Goal: Information Seeking & Learning: Learn about a topic

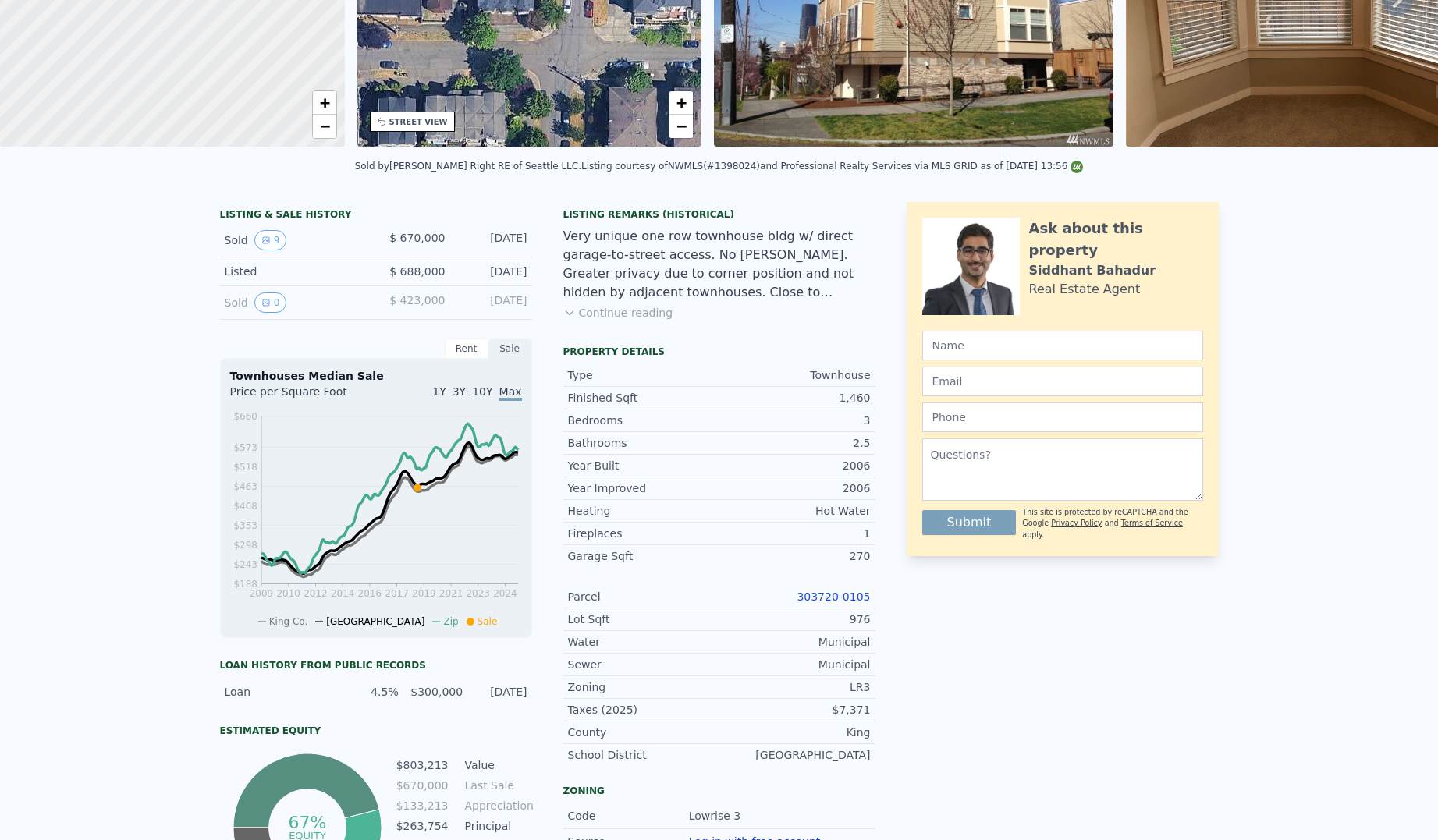
scroll to position [5, 0]
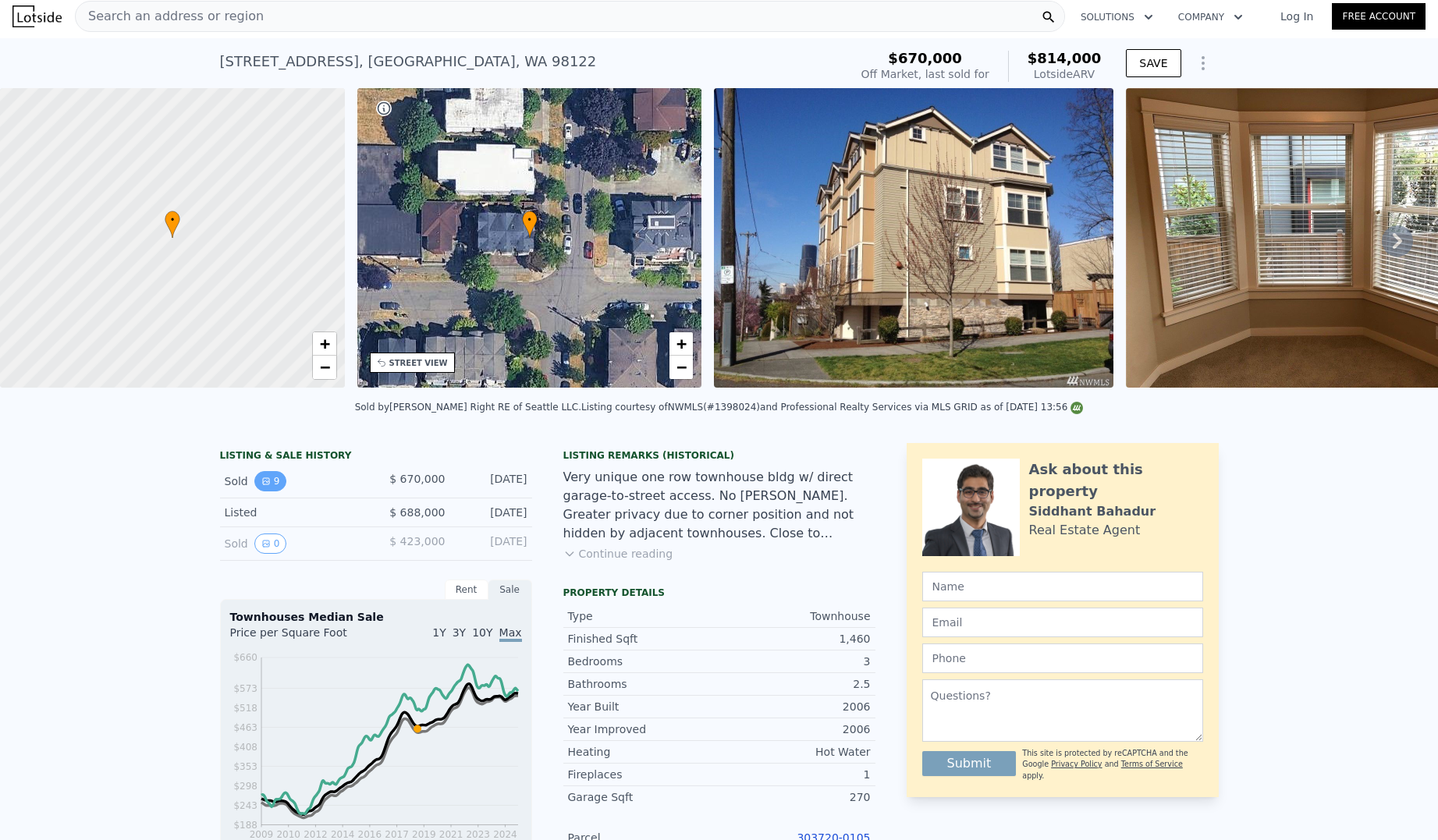
click at [261, 492] on button "9" at bounding box center [271, 481] width 33 height 20
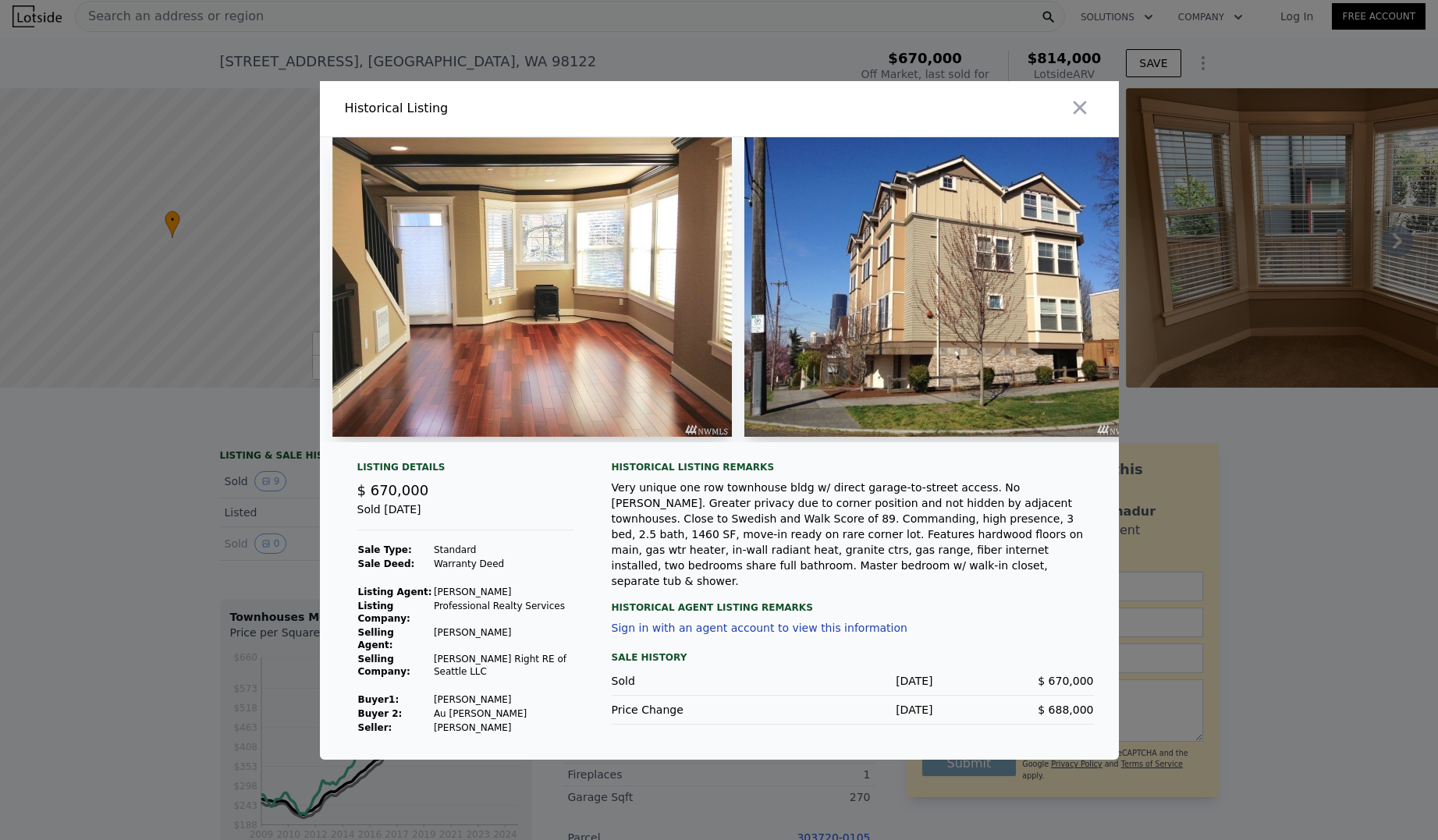
click at [263, 494] on div "Historical Listing Listing Details $ 670,000 Sold [DATE] Sale Type: Standard Sa…" at bounding box center [719, 420] width 1438 height 679
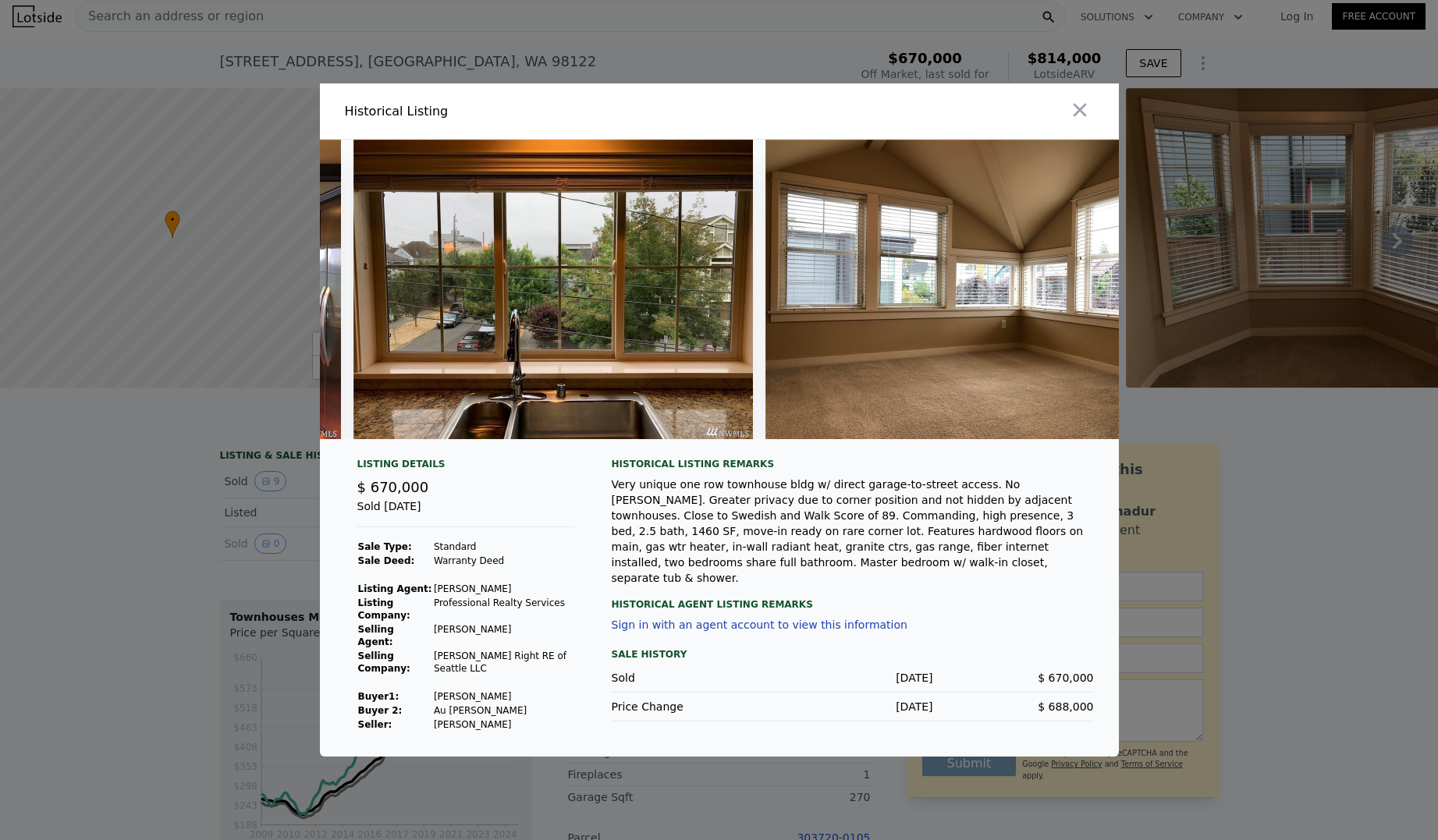
scroll to position [0, 2101]
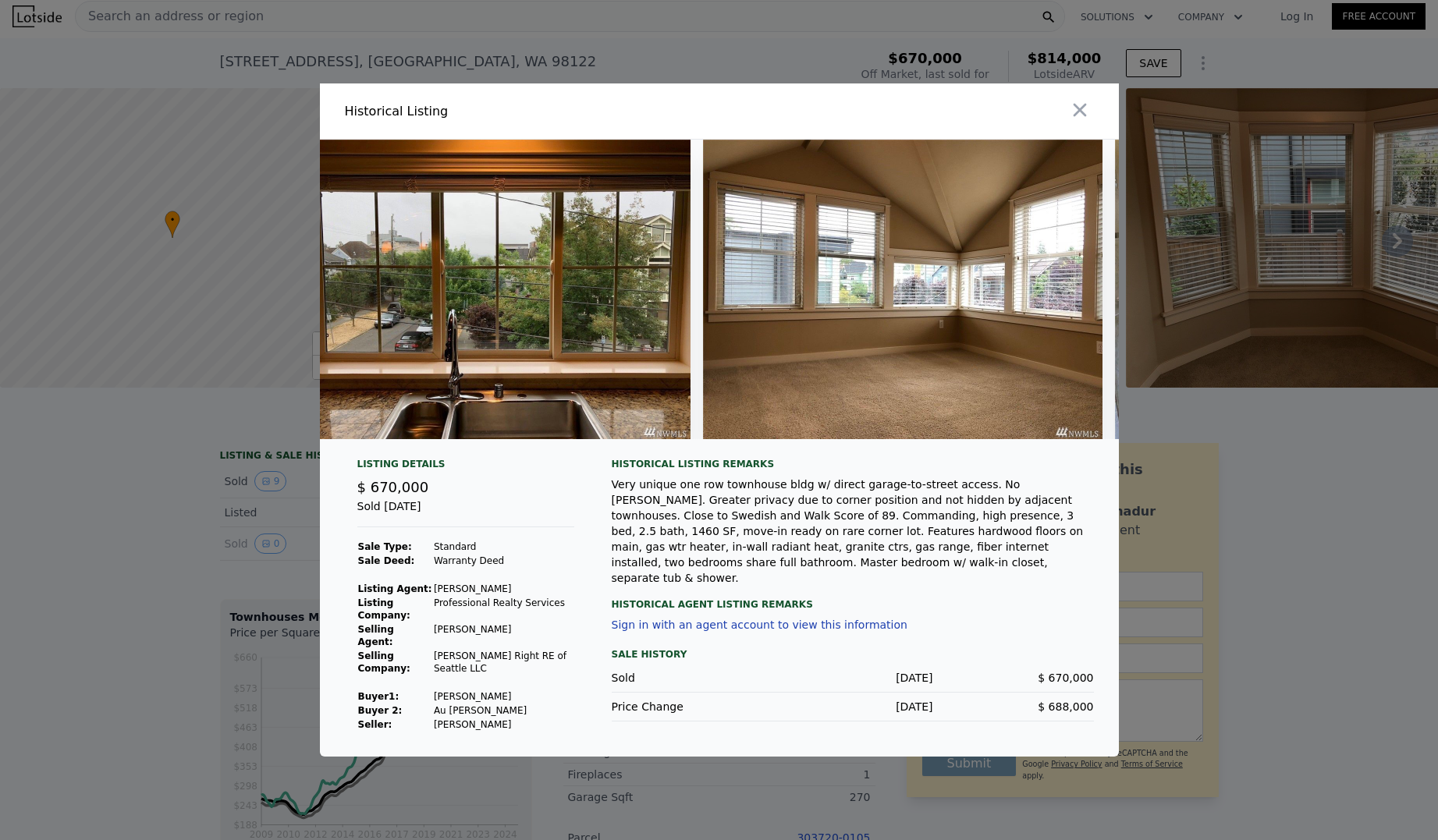
click at [495, 359] on img at bounding box center [490, 289] width 399 height 300
click at [481, 349] on img at bounding box center [490, 289] width 399 height 300
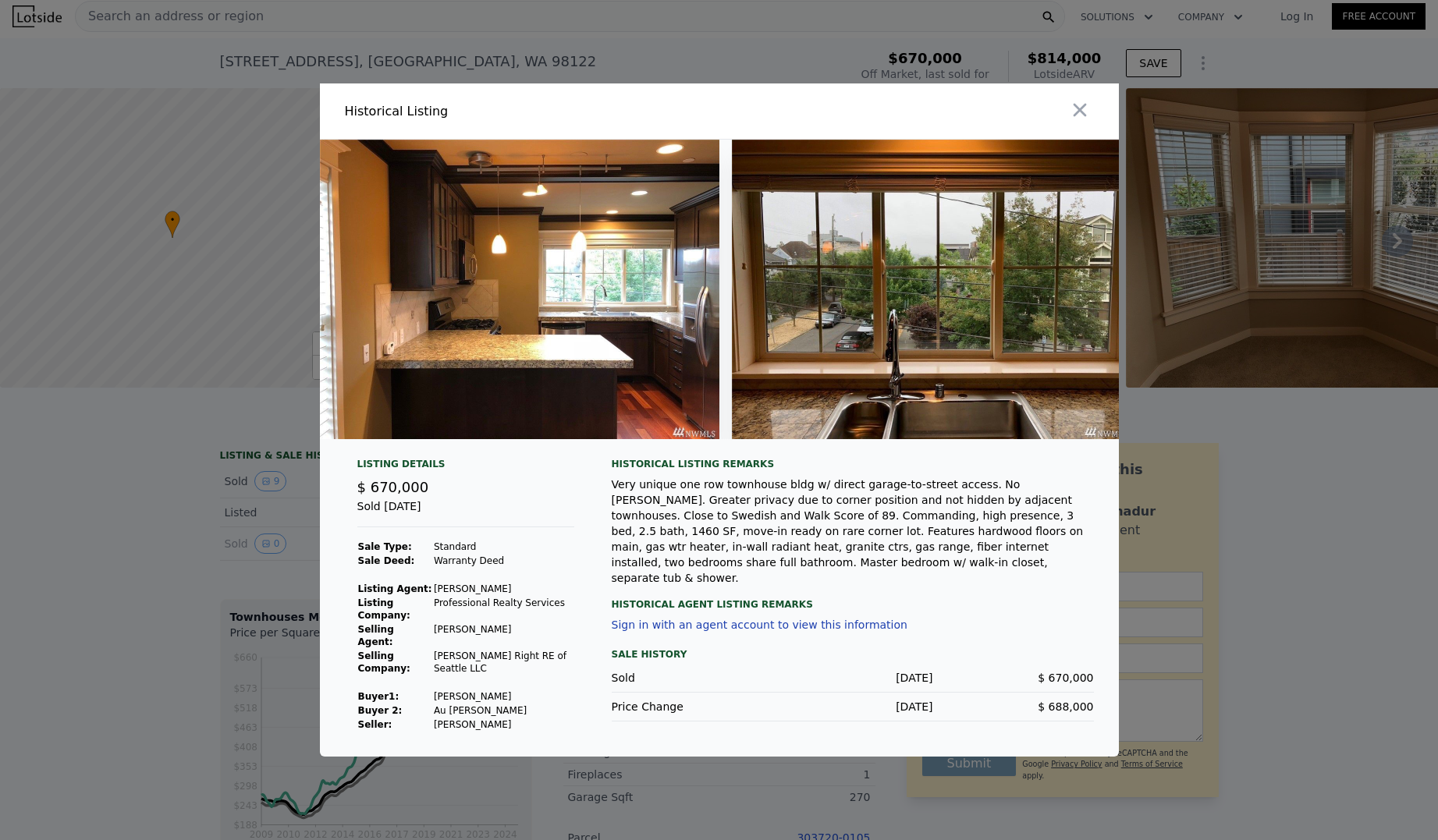
scroll to position [0, 1635]
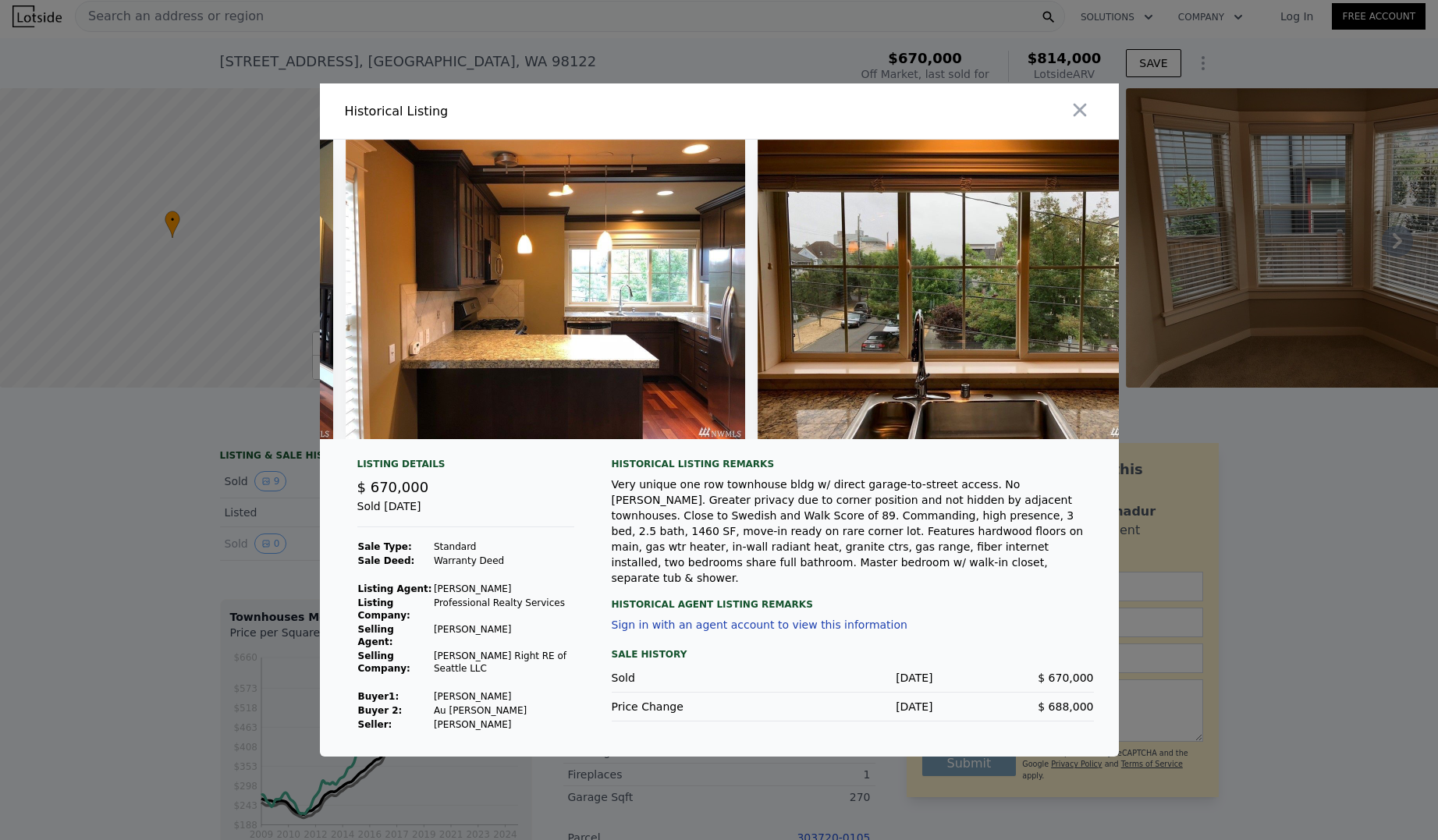
click at [908, 408] on img at bounding box center [958, 289] width 399 height 300
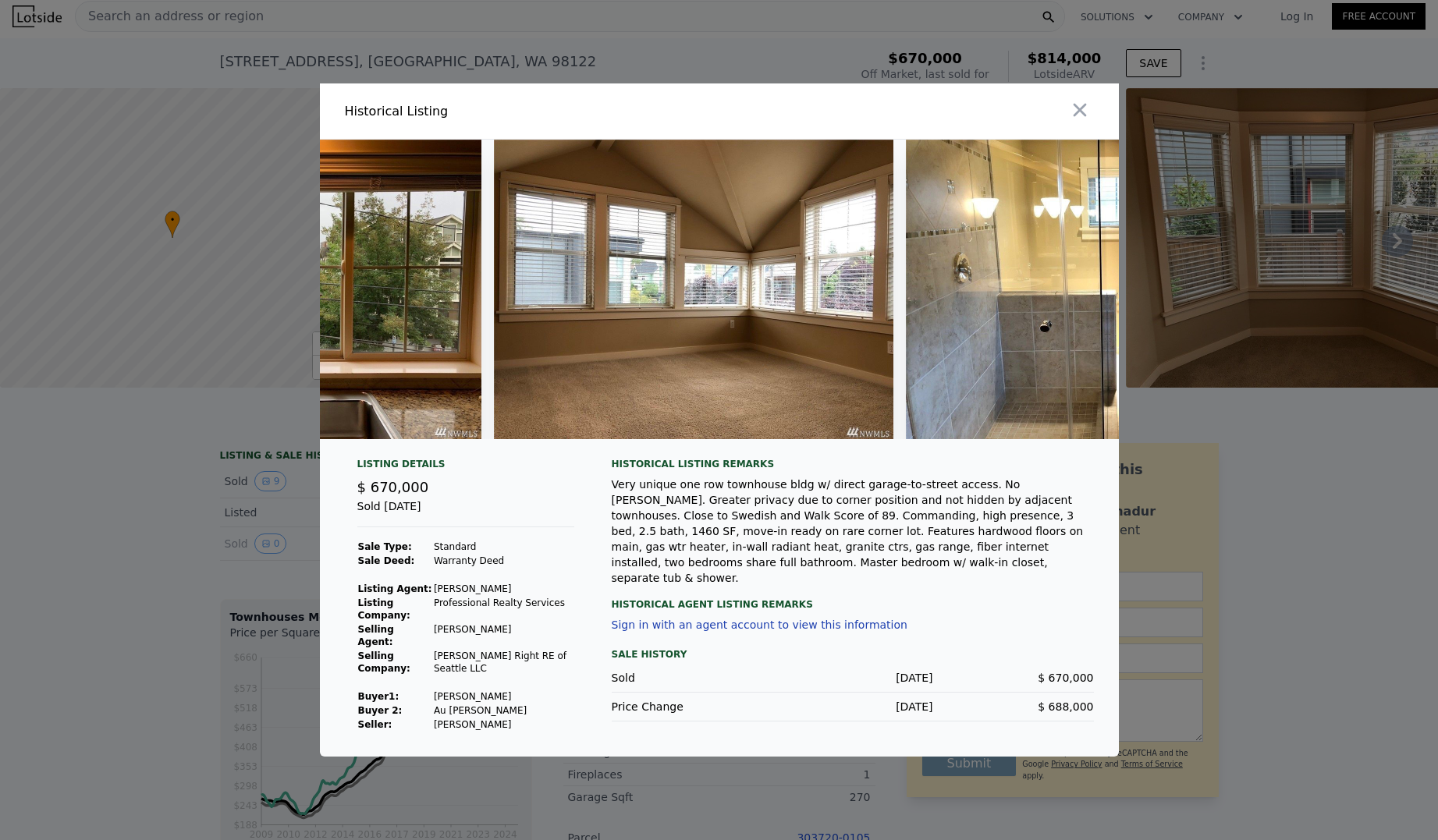
scroll to position [0, 2315]
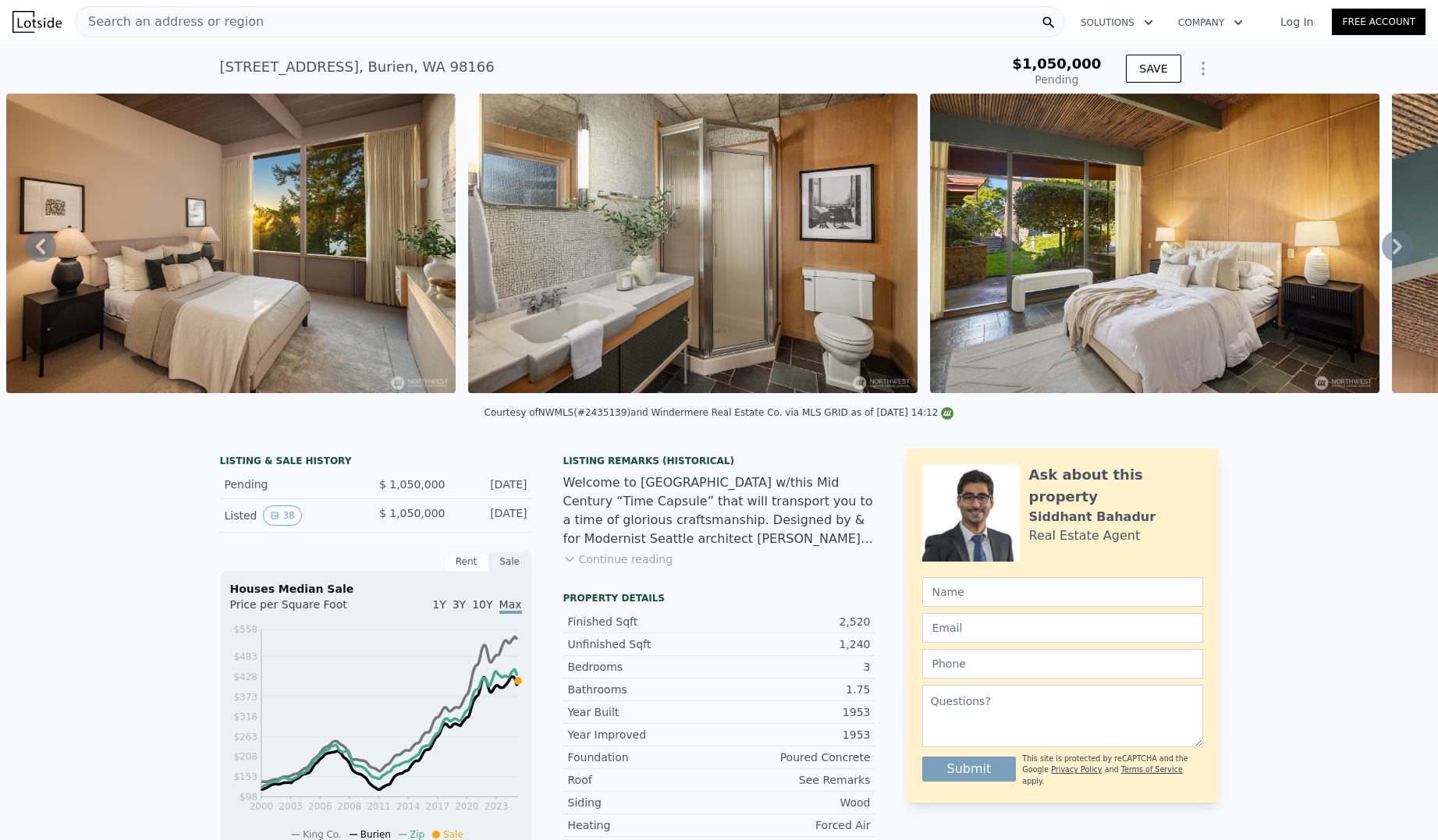
click at [163, 508] on div "LISTING & SALE HISTORY Pending $ 1,050,000 Sep 22, 2025 Listed 38 $ 1,050,000 S…" at bounding box center [719, 810] width 1438 height 748
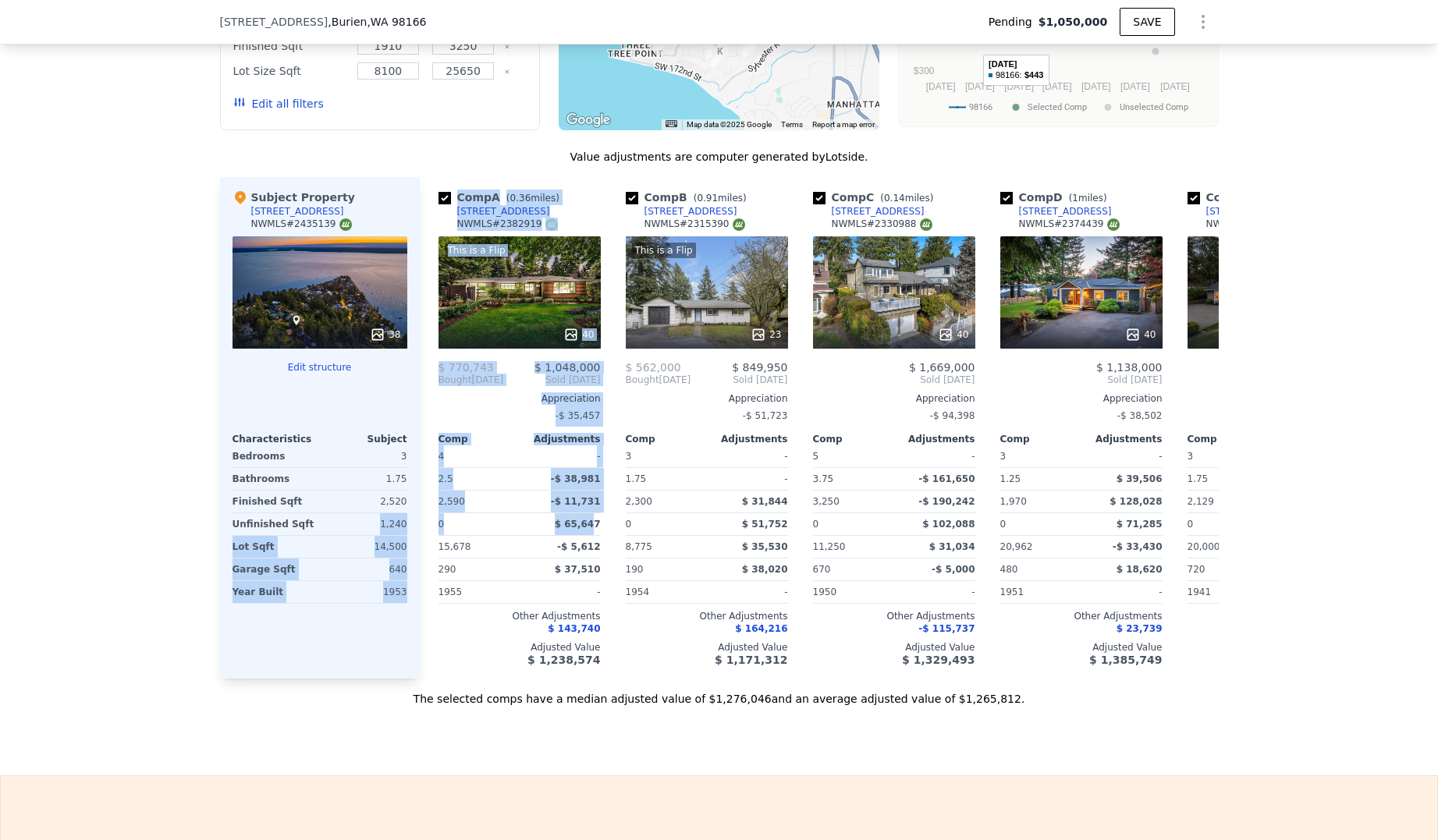
drag, startPoint x: 586, startPoint y: 532, endPoint x: 354, endPoint y: 538, distance: 232.1
click at [334, 541] on div "Subject Property 16747 32nd Ave SW NWMLS # 2435139 38 Edit structure Characteri…" at bounding box center [720, 427] width 999 height 502
click at [503, 534] on div "0" at bounding box center [478, 525] width 78 height 22
type input "$ 1,254,000"
type input "$ 27,911"
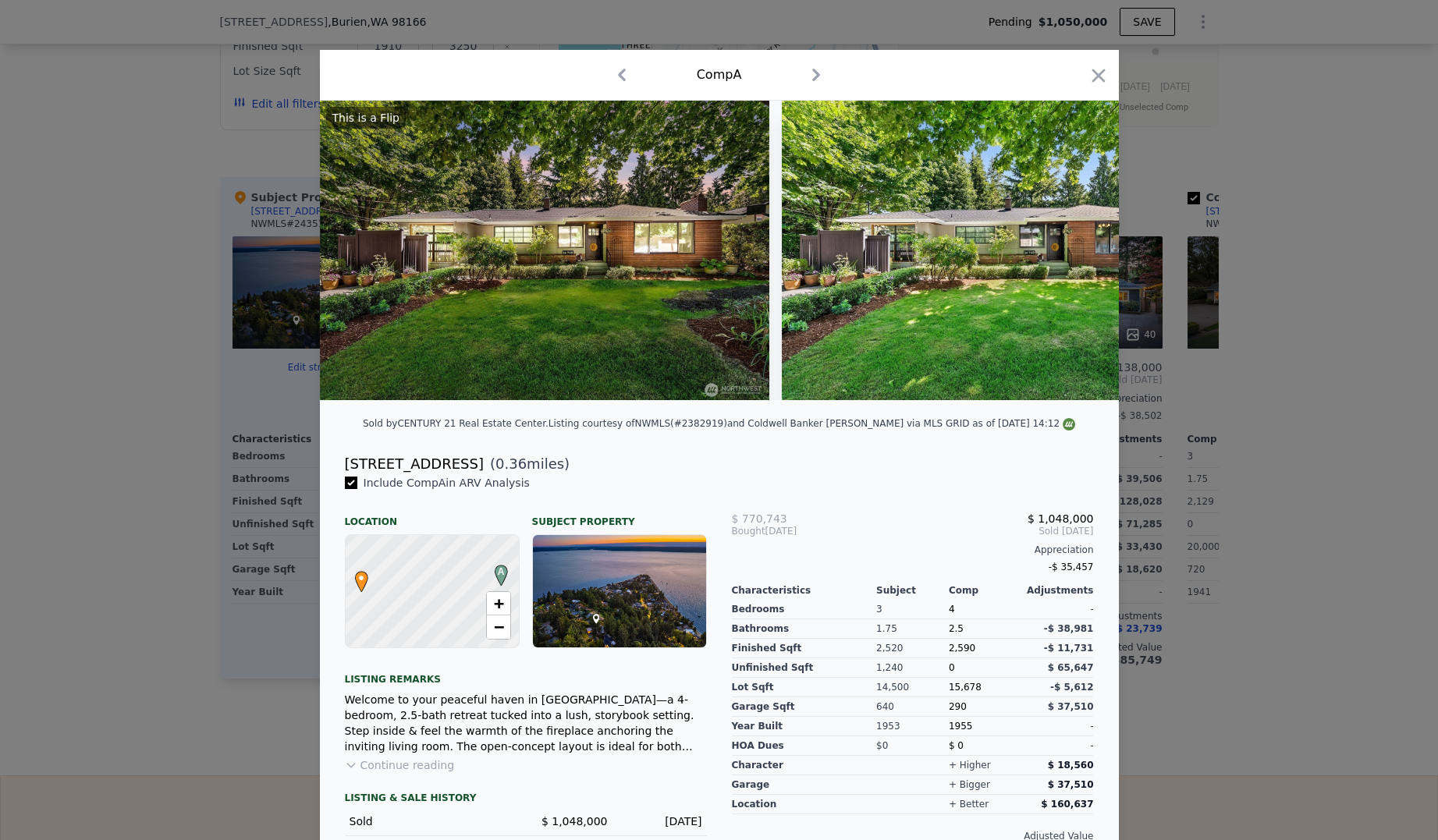
click at [236, 539] on div at bounding box center [719, 420] width 1438 height 840
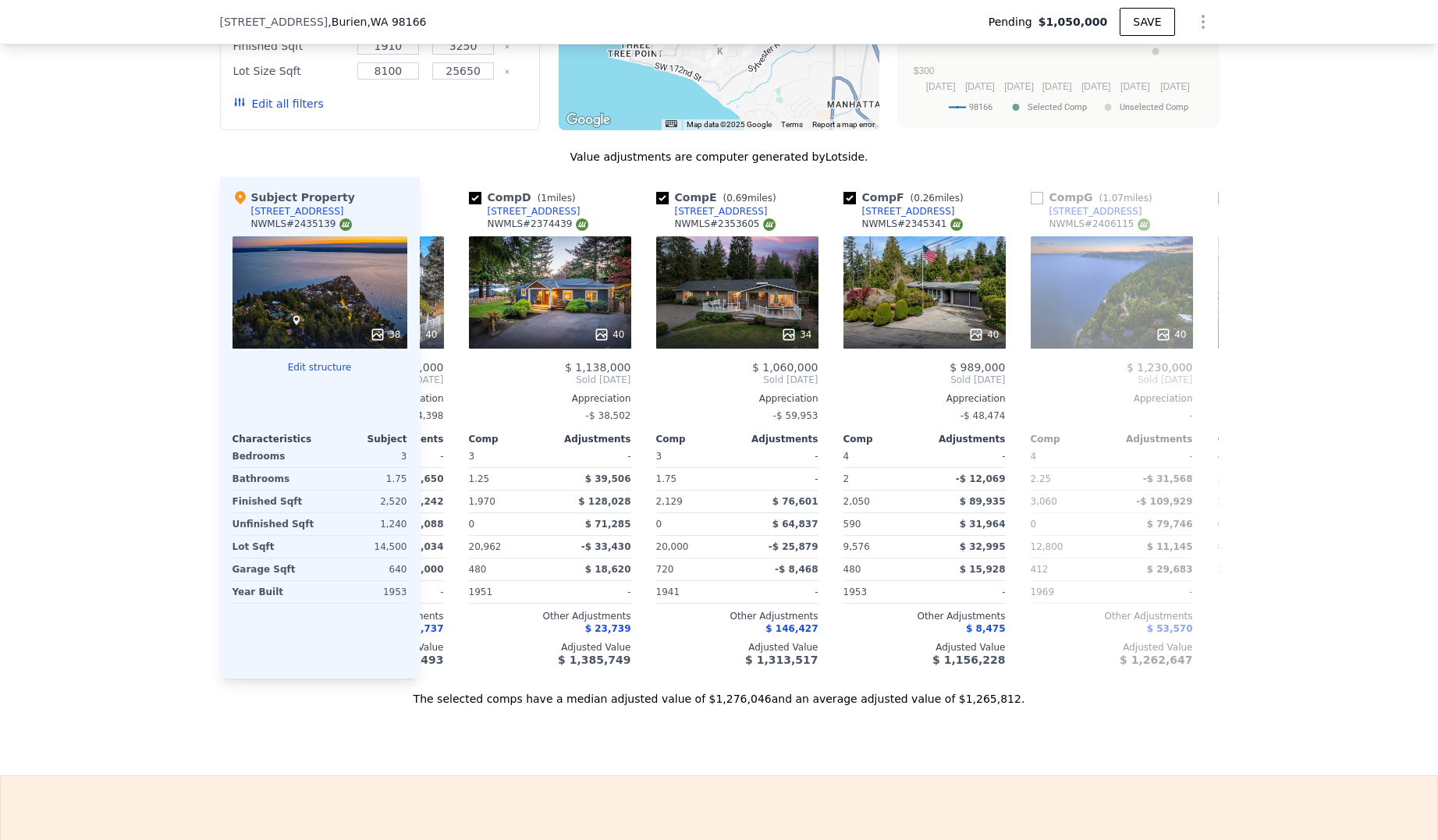
scroll to position [0, 807]
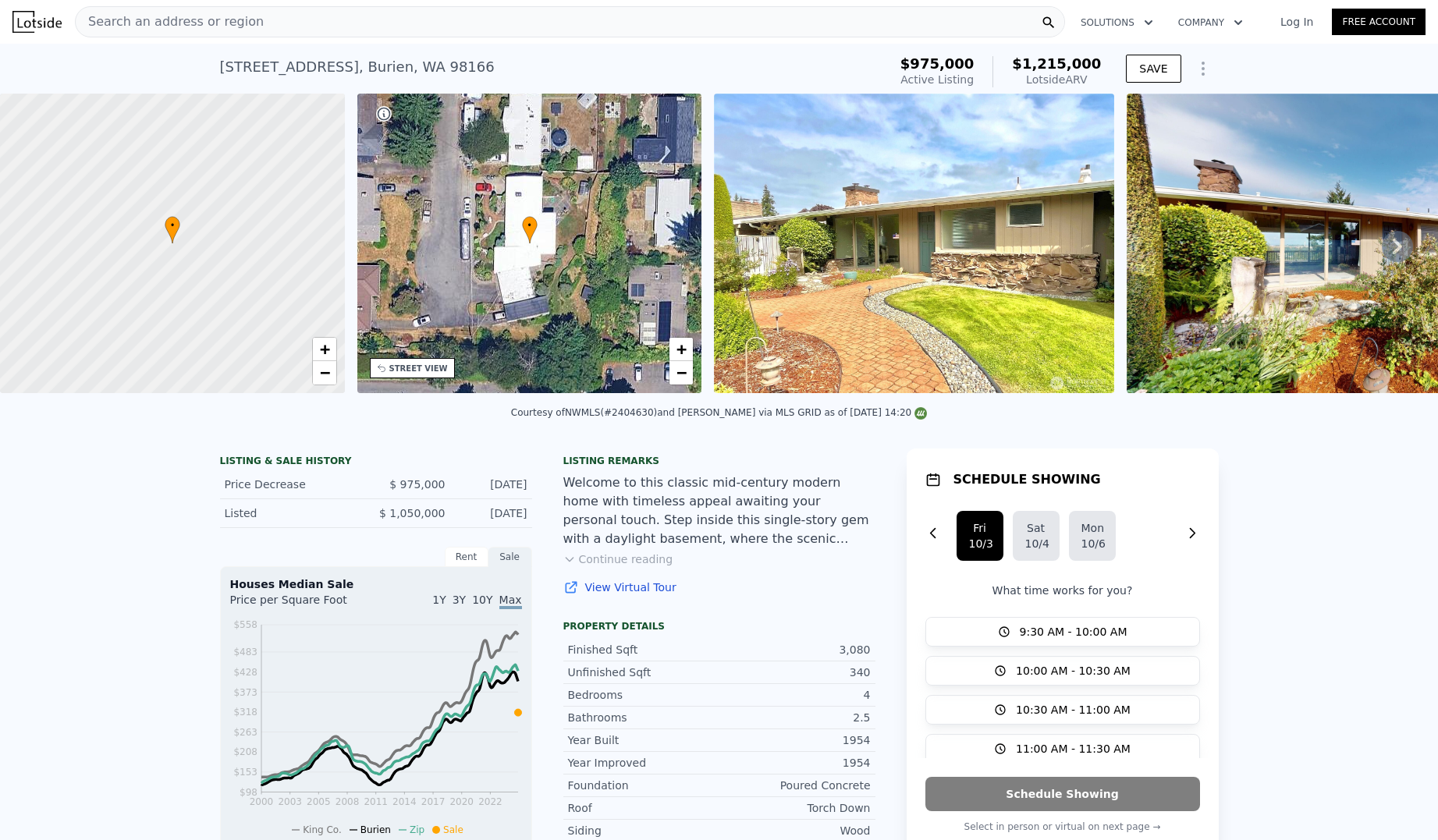
click at [176, 252] on div at bounding box center [172, 243] width 414 height 360
click at [750, 227] on img at bounding box center [914, 243] width 399 height 300
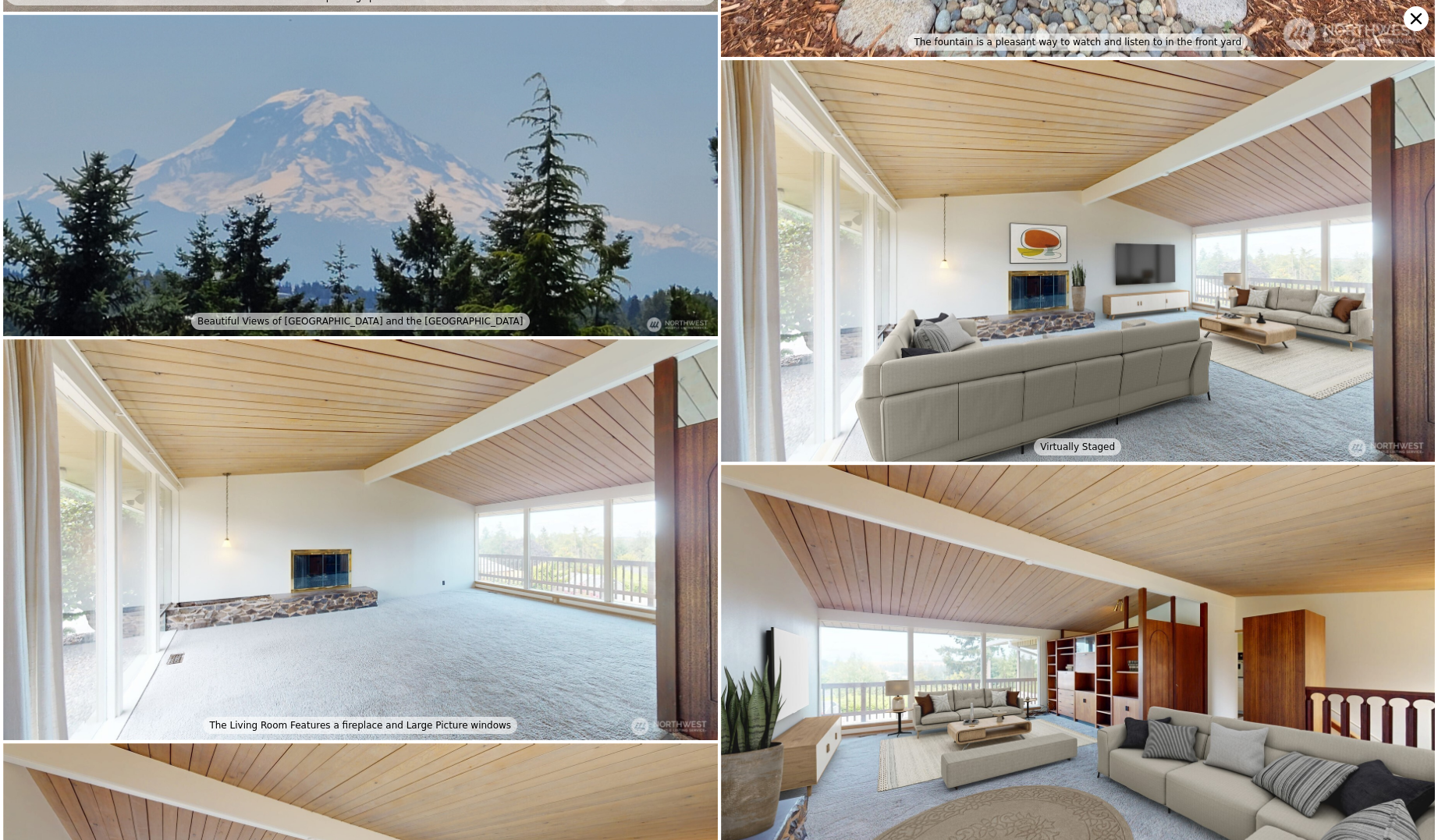
scroll to position [1068, 0]
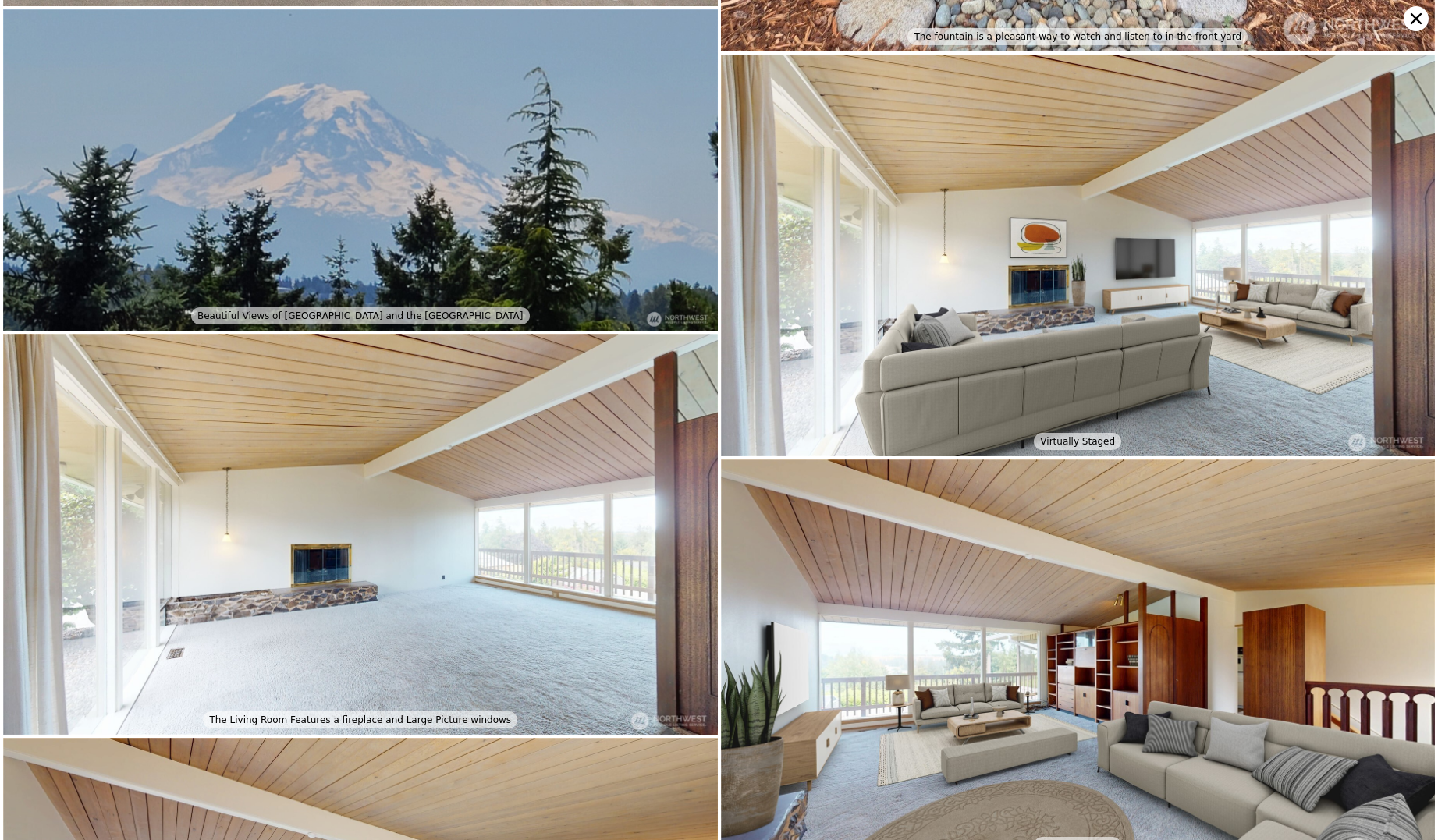
click at [1217, 343] on img at bounding box center [1078, 255] width 714 height 402
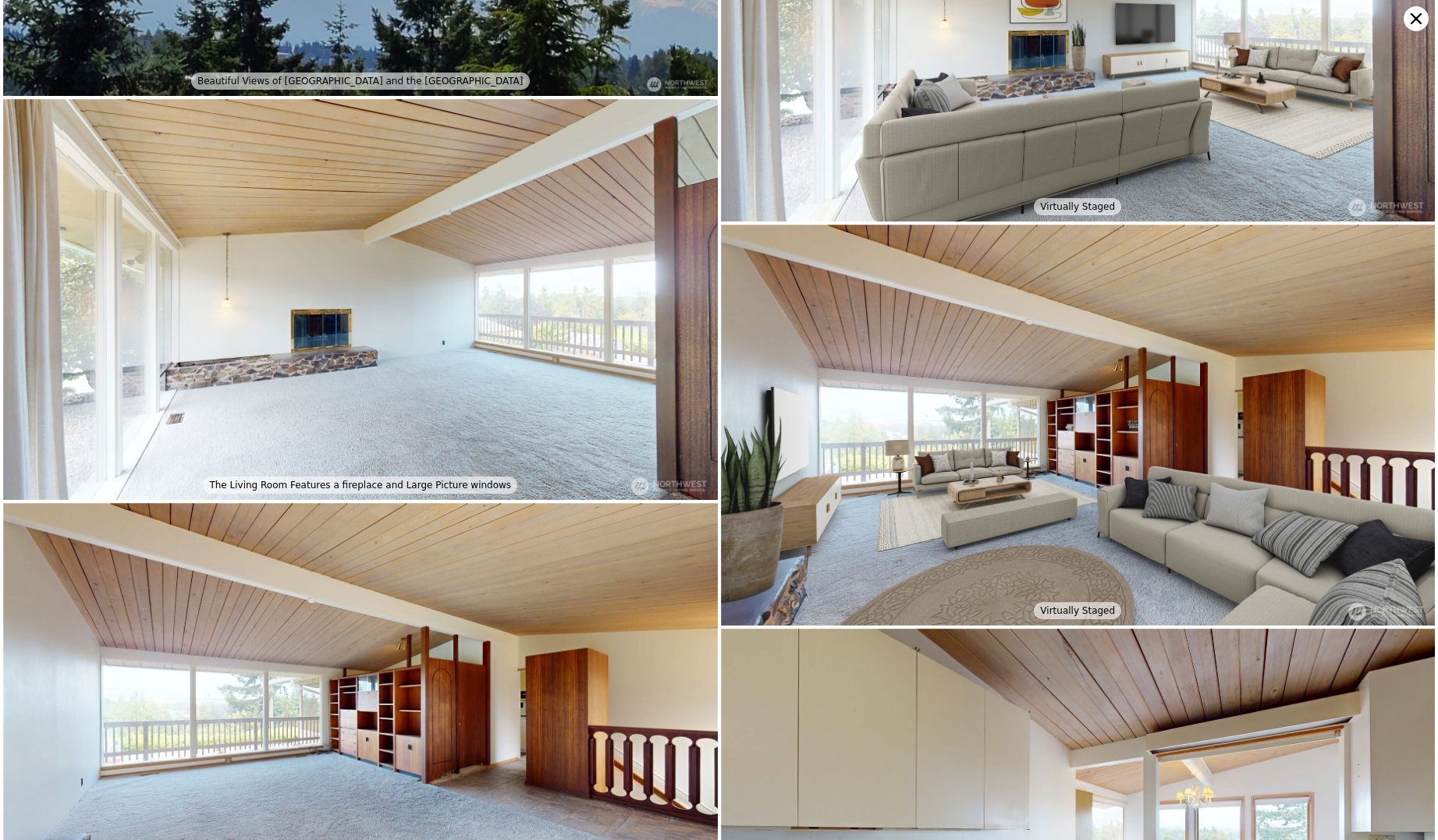
click at [267, 340] on img at bounding box center [360, 300] width 714 height 402
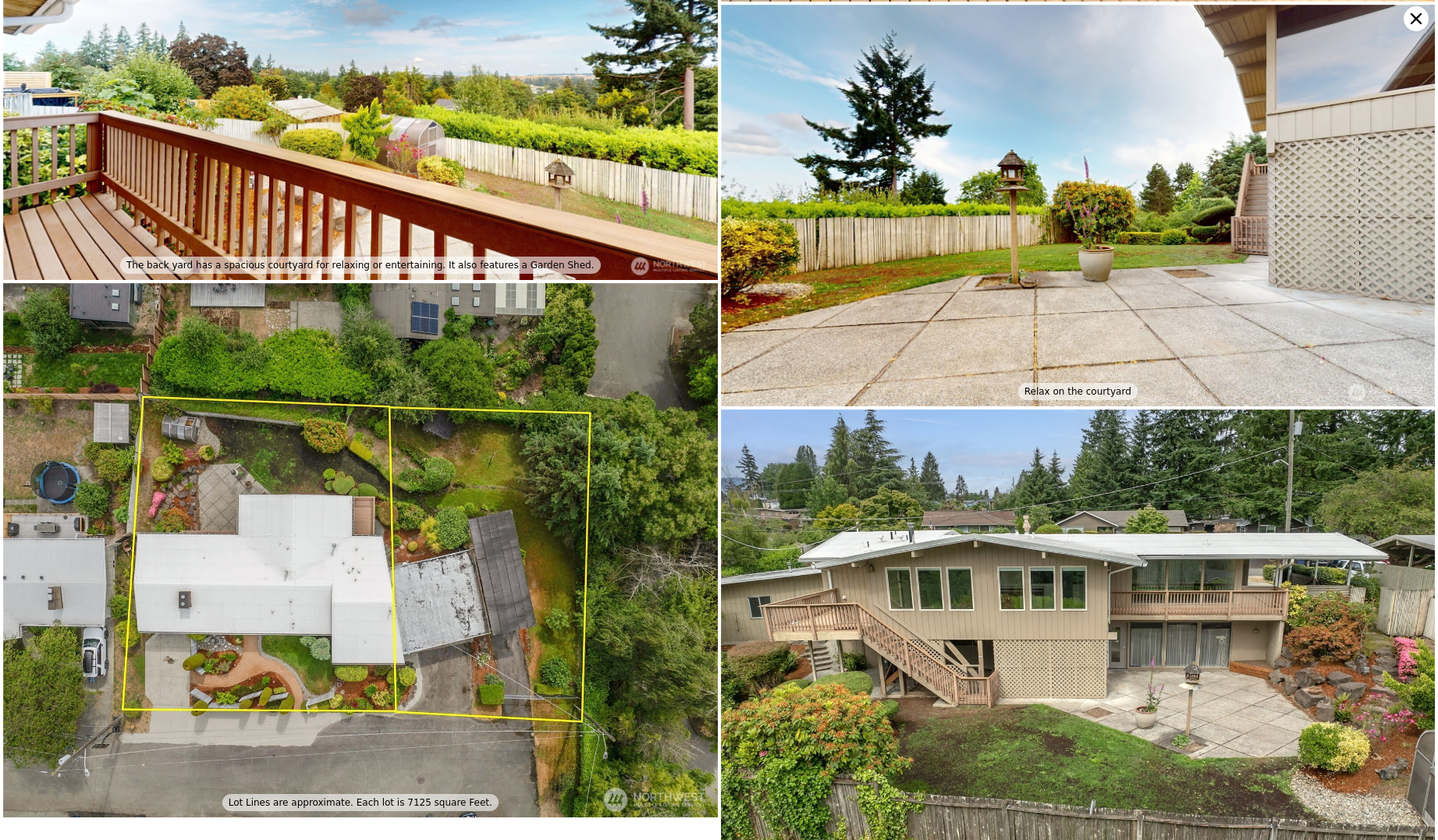
scroll to position [7627, 0]
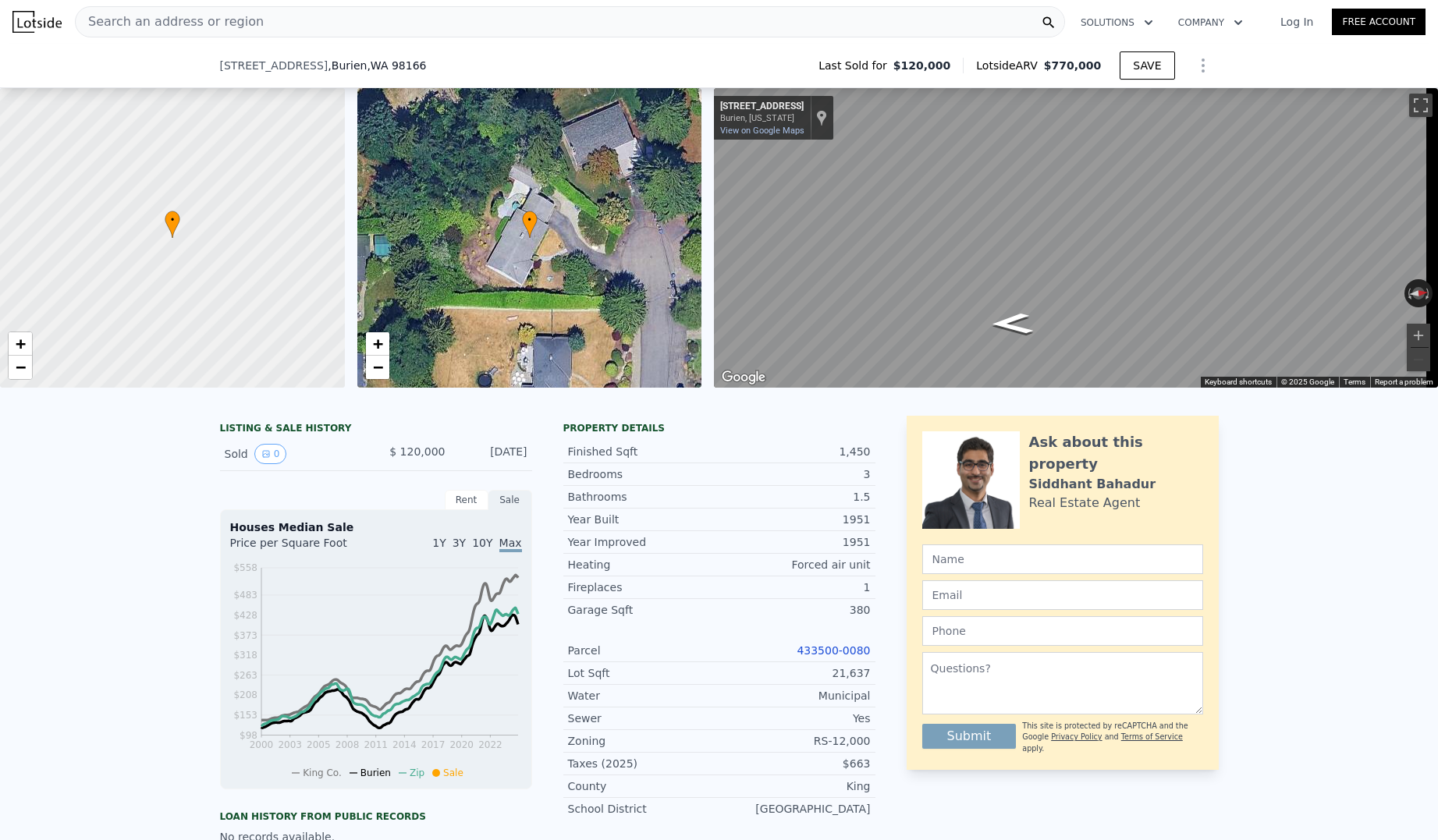
scroll to position [1368, 0]
